Goal: Transaction & Acquisition: Purchase product/service

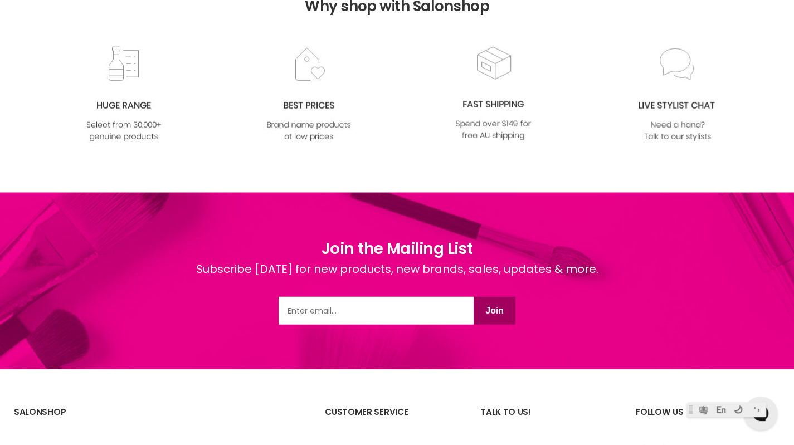
scroll to position [1692, 0]
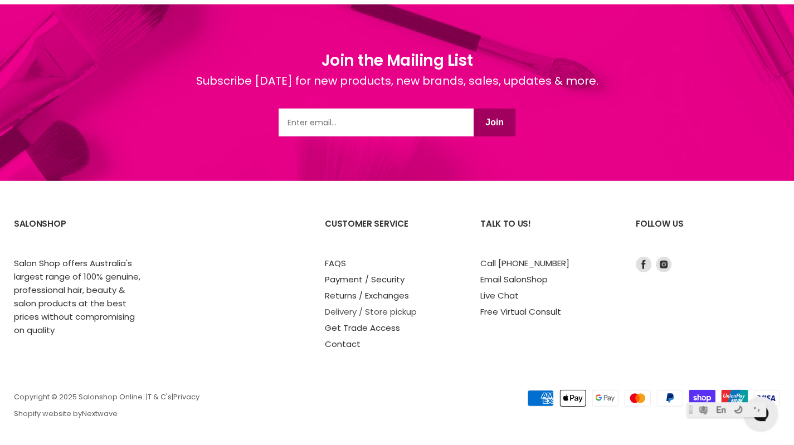
click at [410, 309] on link "Delivery / Store pickup" at bounding box center [371, 312] width 92 height 12
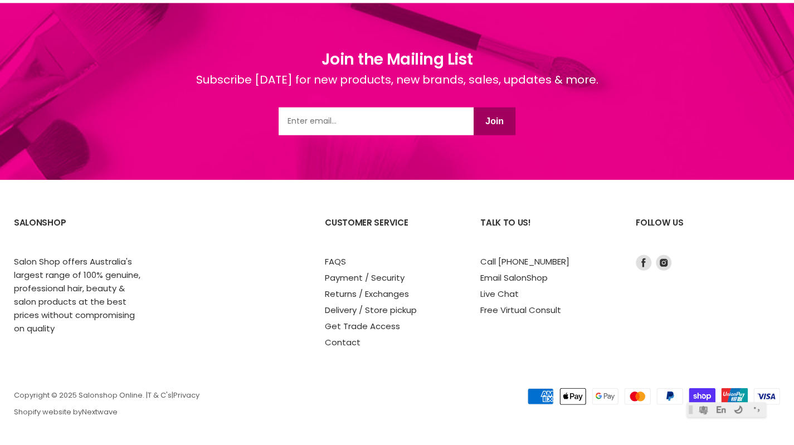
scroll to position [1554, 0]
select select "1 Litre"
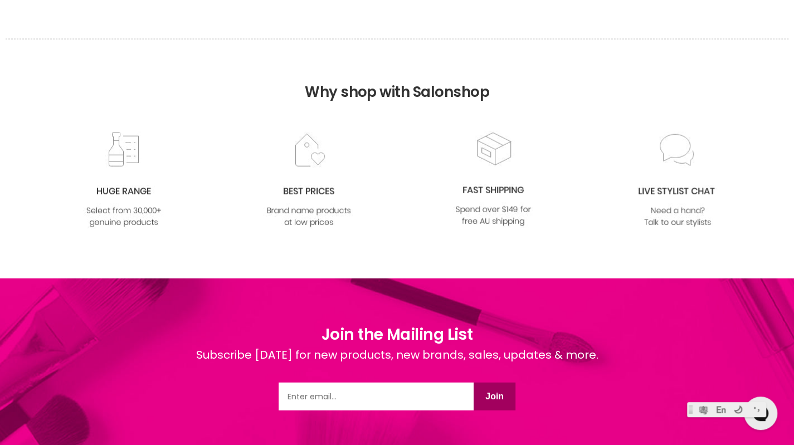
scroll to position [1692, 0]
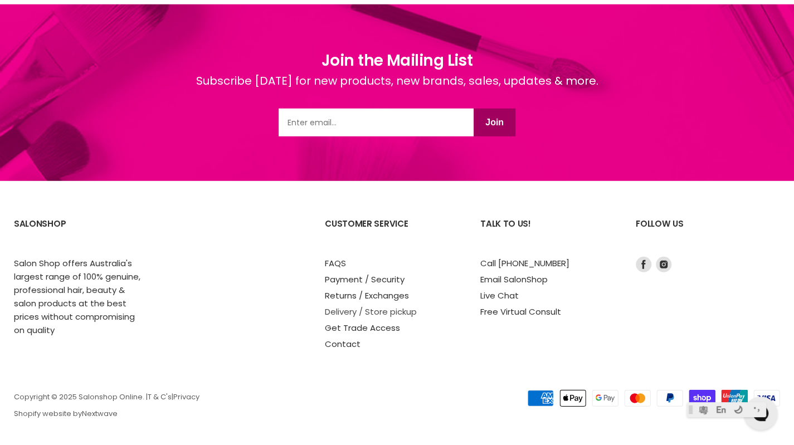
click at [393, 307] on link "Delivery / Store pickup" at bounding box center [371, 312] width 92 height 12
